Goal: Task Accomplishment & Management: Use online tool/utility

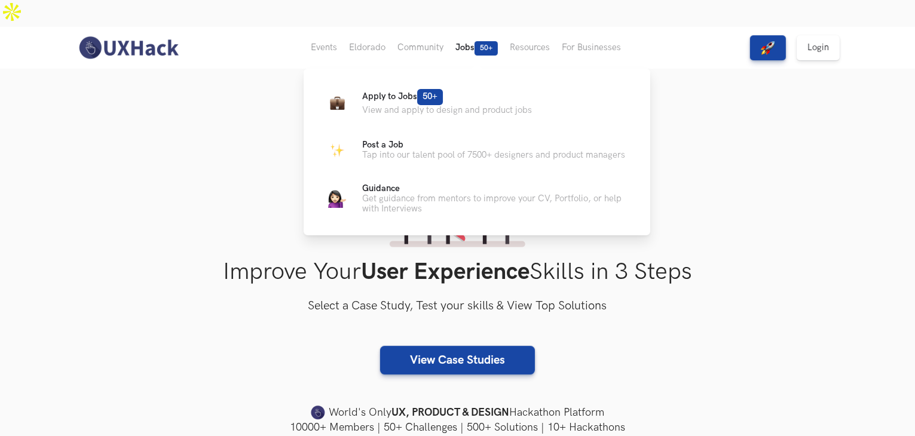
click at [472, 27] on button "Jobs 50+" at bounding box center [477, 48] width 54 height 42
drag, startPoint x: 466, startPoint y: 54, endPoint x: 465, endPoint y: 88, distance: 34.1
click at [465, 88] on div "Apply to Jobs 50+ View and apply to design and product jobs Post a Job Tap into…" at bounding box center [477, 151] width 347 height 164
click at [465, 105] on p "View and apply to design and product jobs" at bounding box center [447, 110] width 170 height 10
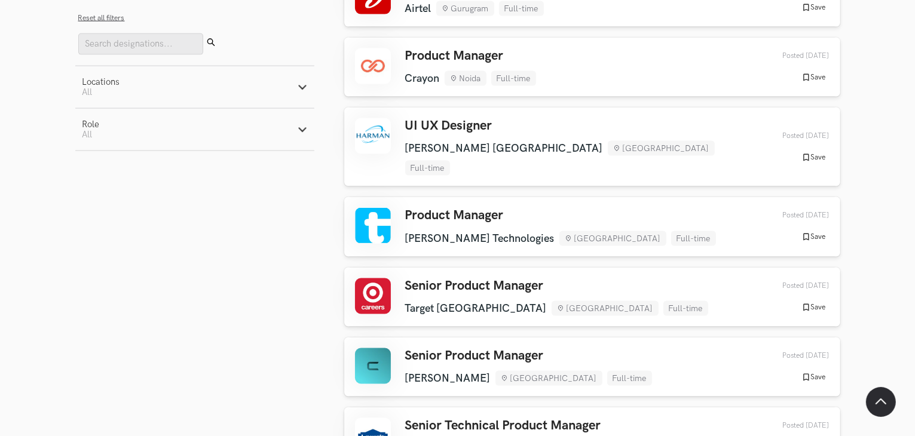
scroll to position [1781, 0]
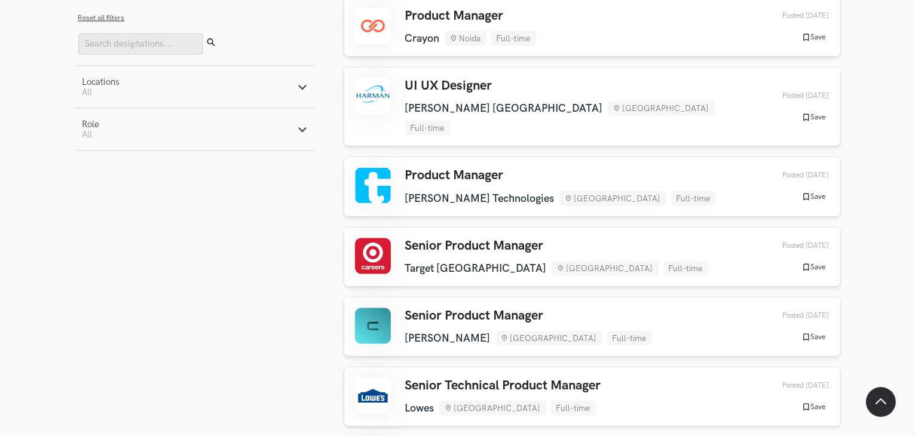
click at [270, 135] on button "Role Active filters: All" at bounding box center [194, 130] width 239 height 42
click at [152, 258] on aside "Filters Close panel Reset all filters Submit Locations Active filters: All Remo…" at bounding box center [194, 224] width 239 height 426
click at [139, 33] on input "Search" at bounding box center [140, 44] width 125 height 22
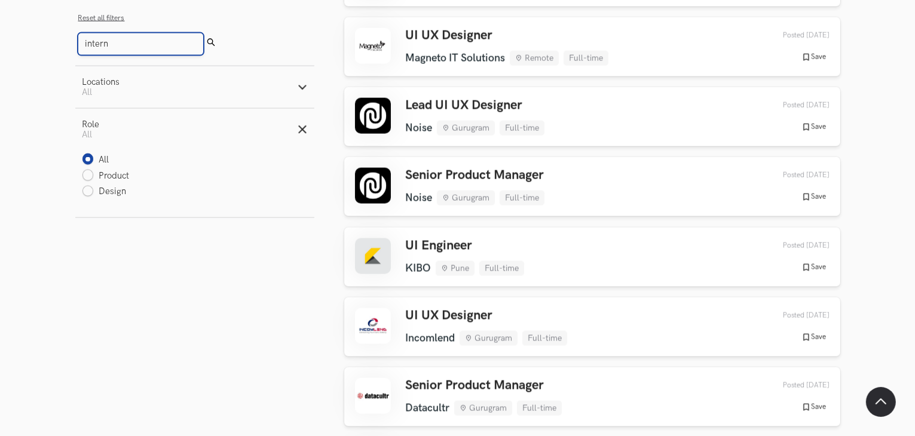
type input "intern"
click at [203, 33] on button "Submit" at bounding box center [211, 44] width 16 height 22
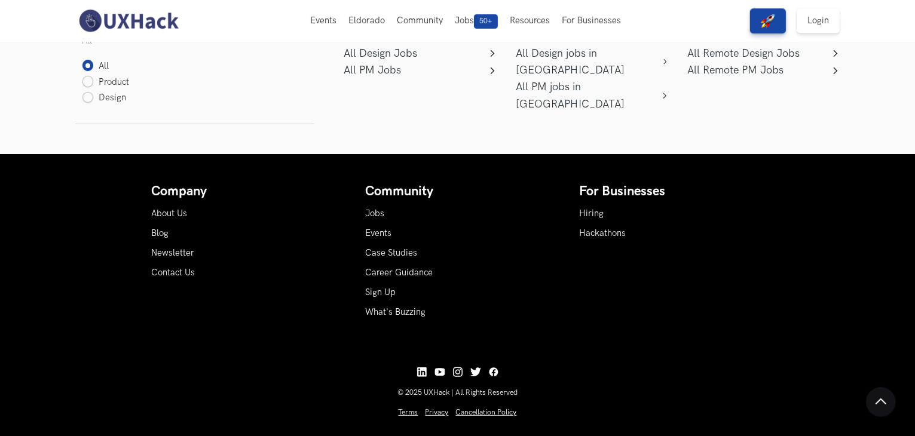
scroll to position [0, 0]
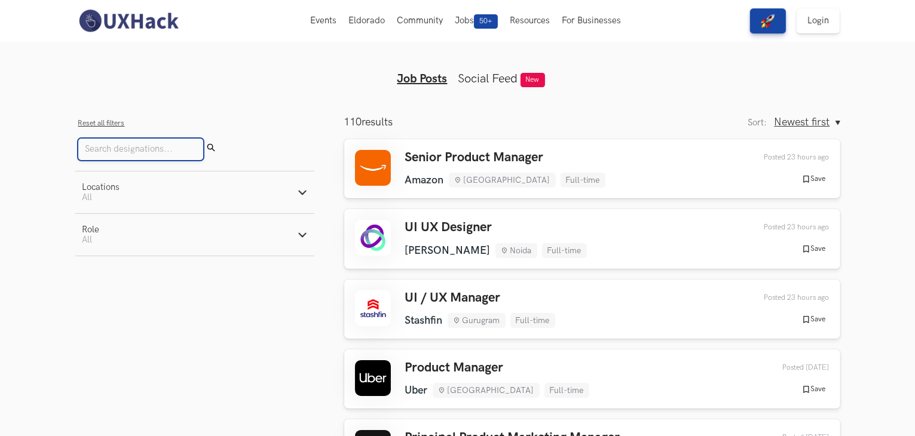
click at [131, 139] on input "Search" at bounding box center [140, 150] width 125 height 22
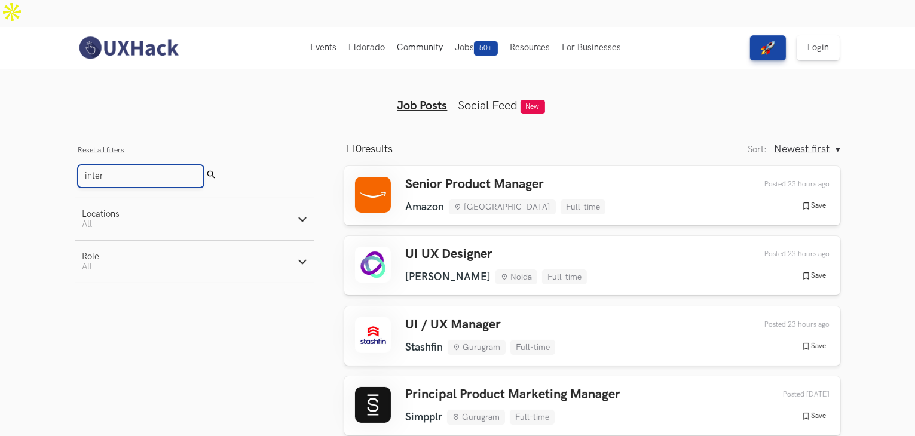
type input "intern"
